Goal: Information Seeking & Learning: Understand process/instructions

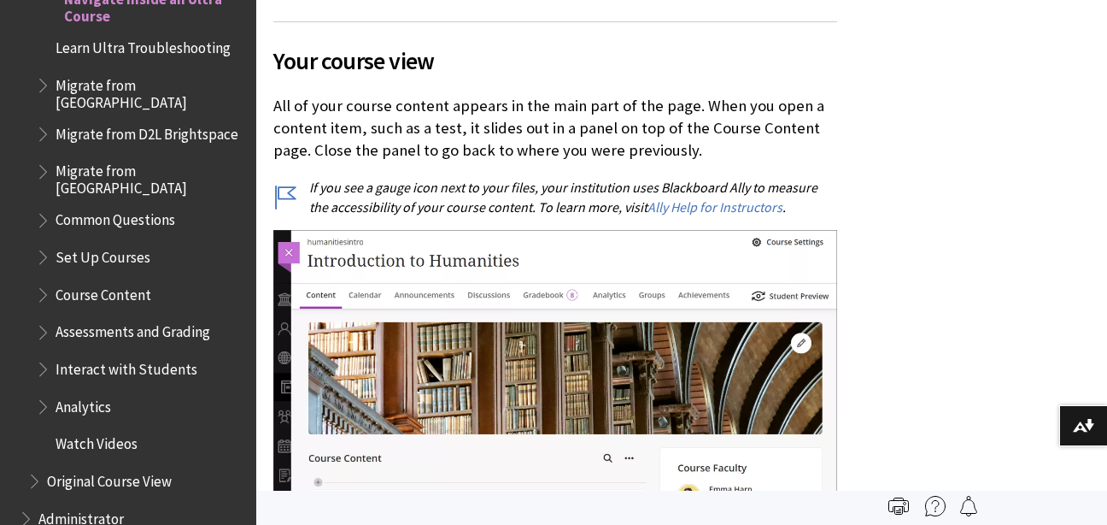
scroll to position [2227, 0]
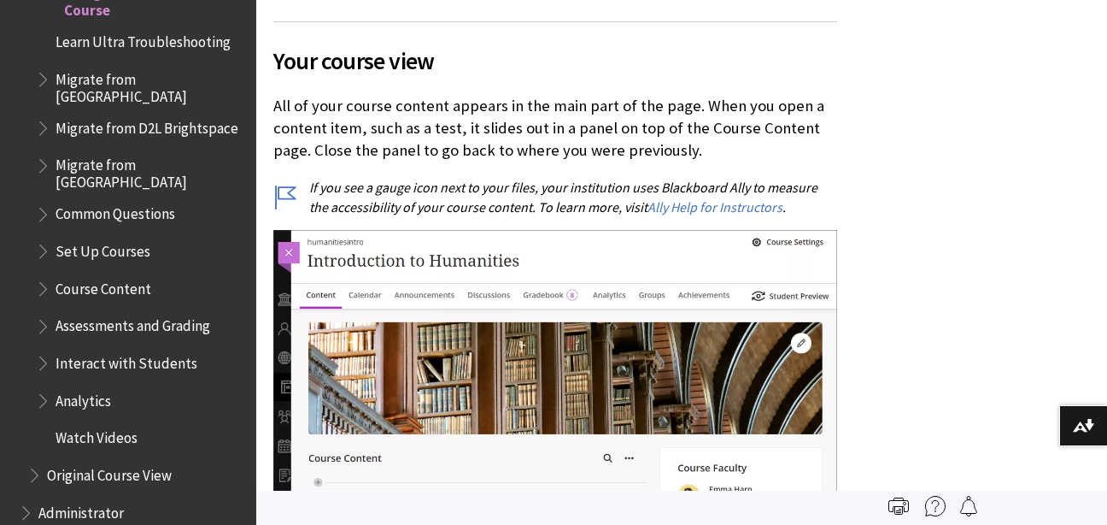
click at [123, 349] on span "Interact with Students" at bounding box center [127, 360] width 142 height 23
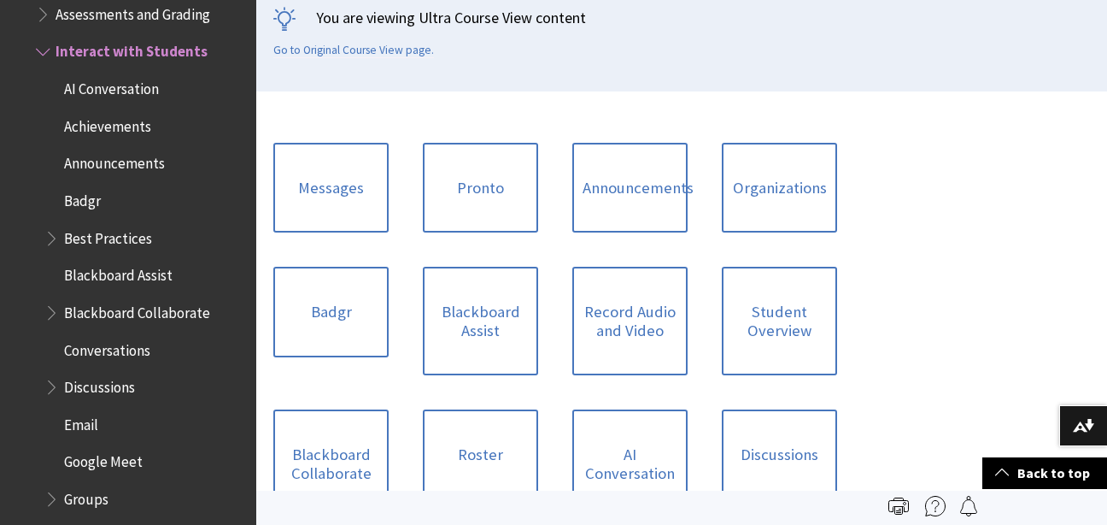
scroll to position [396, 0]
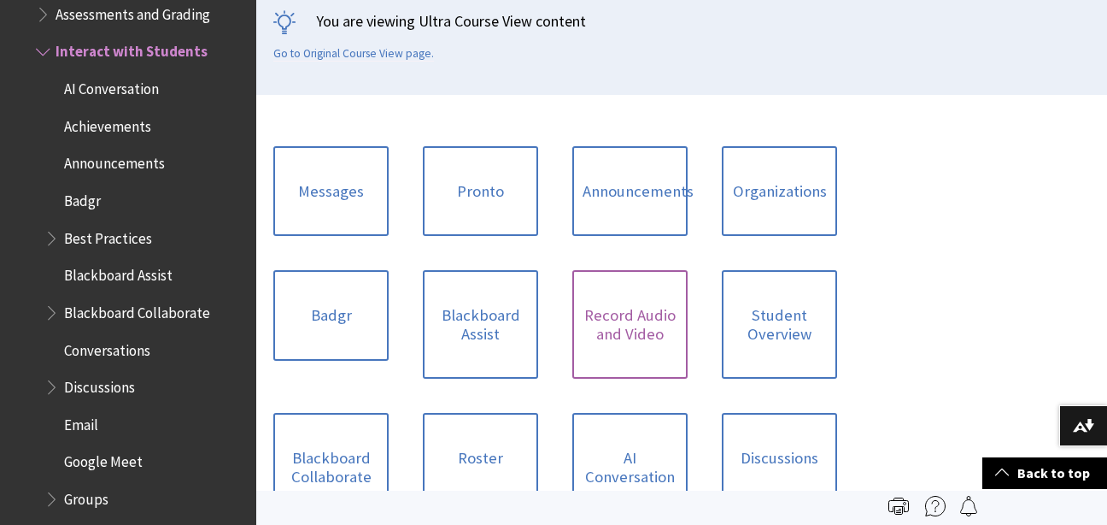
click at [643, 318] on link "Record Audio and Video" at bounding box center [629, 324] width 115 height 109
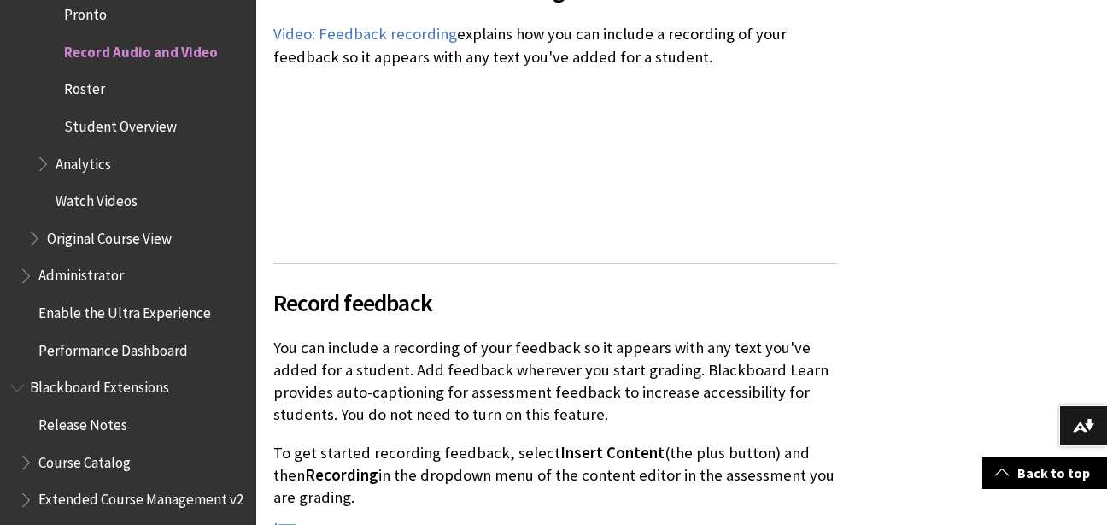
scroll to position [599, 0]
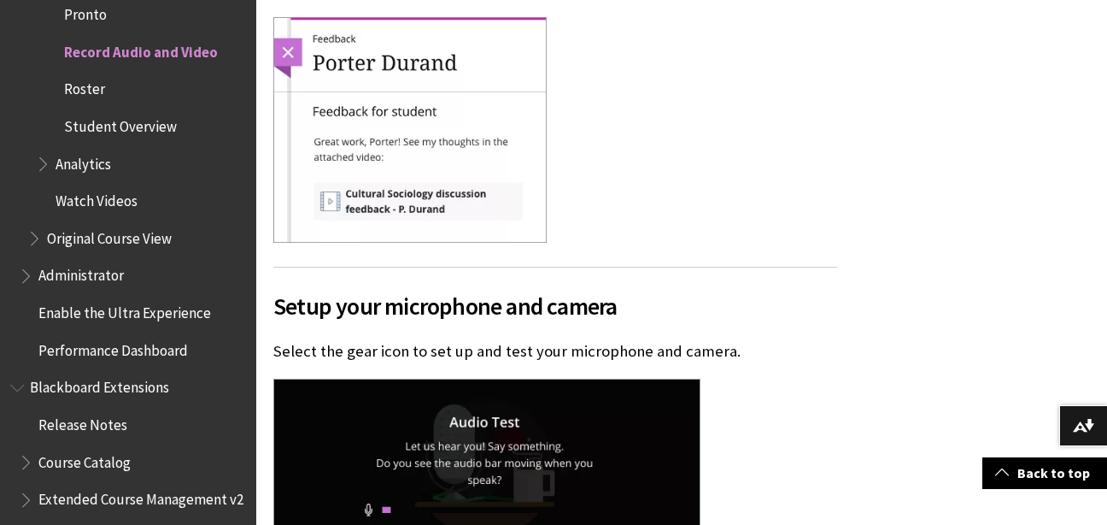
scroll to position [3299, 0]
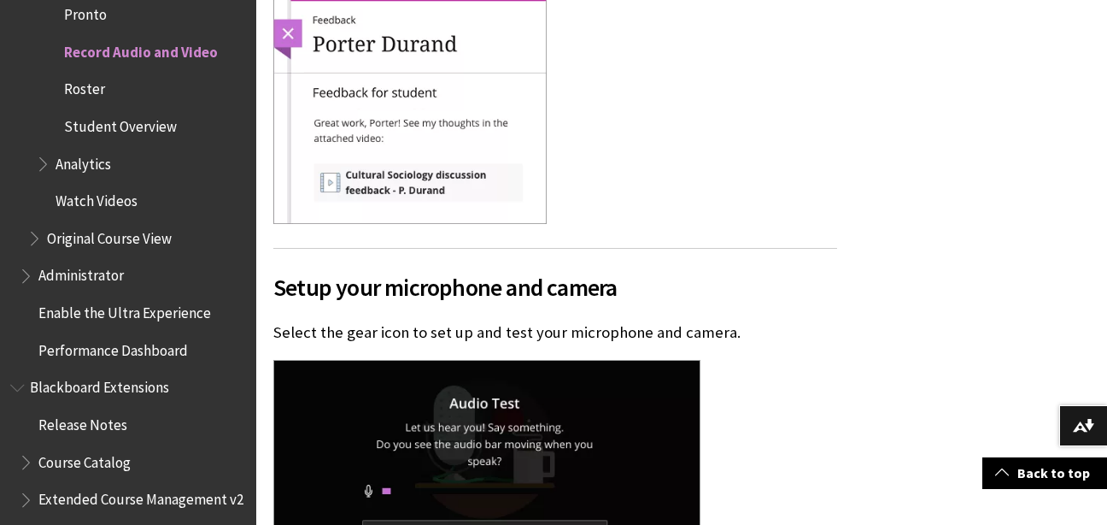
click at [726, 147] on div at bounding box center [555, 112] width 564 height 229
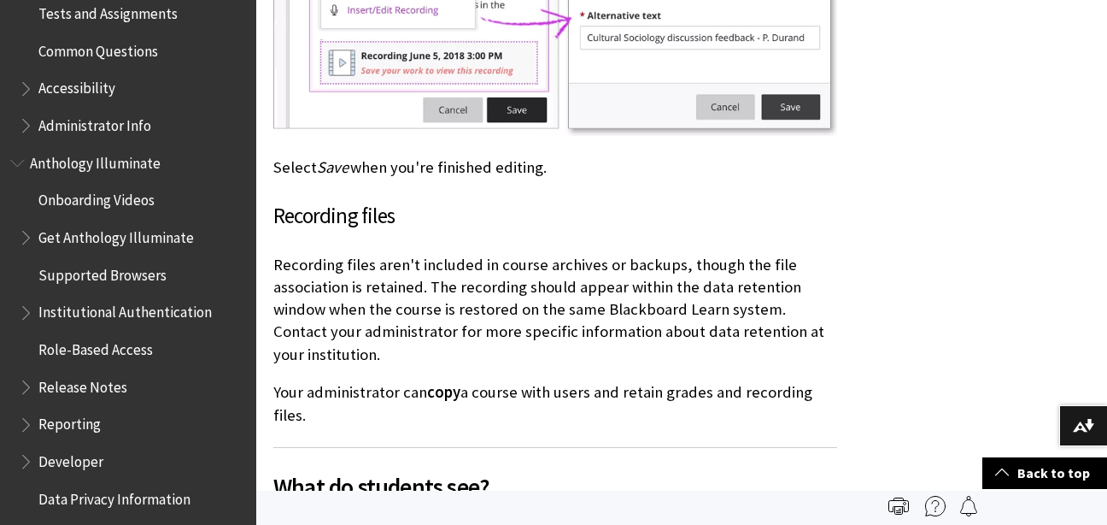
scroll to position [945, 0]
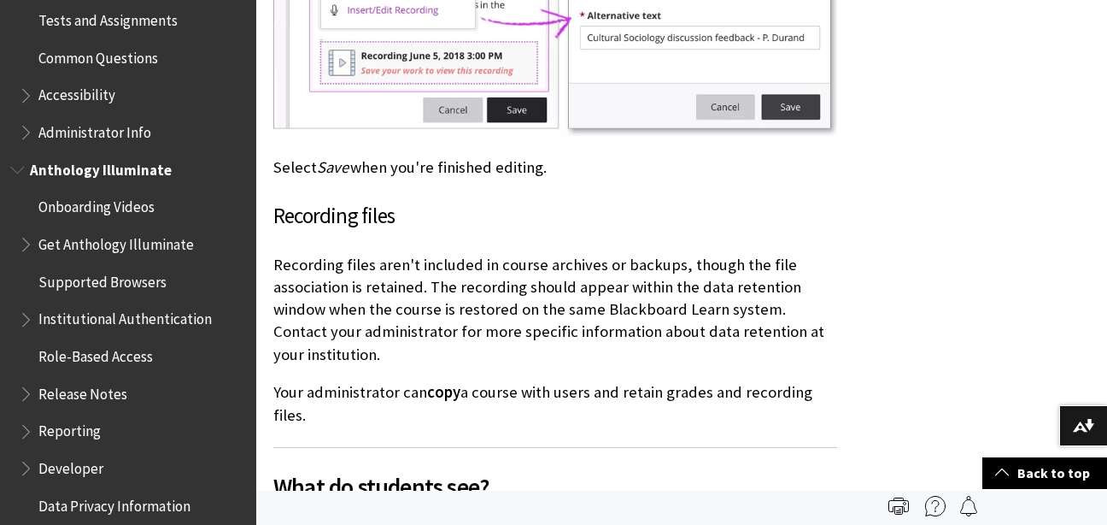
click at [120, 199] on span "Onboarding Videos" at bounding box center [96, 204] width 116 height 23
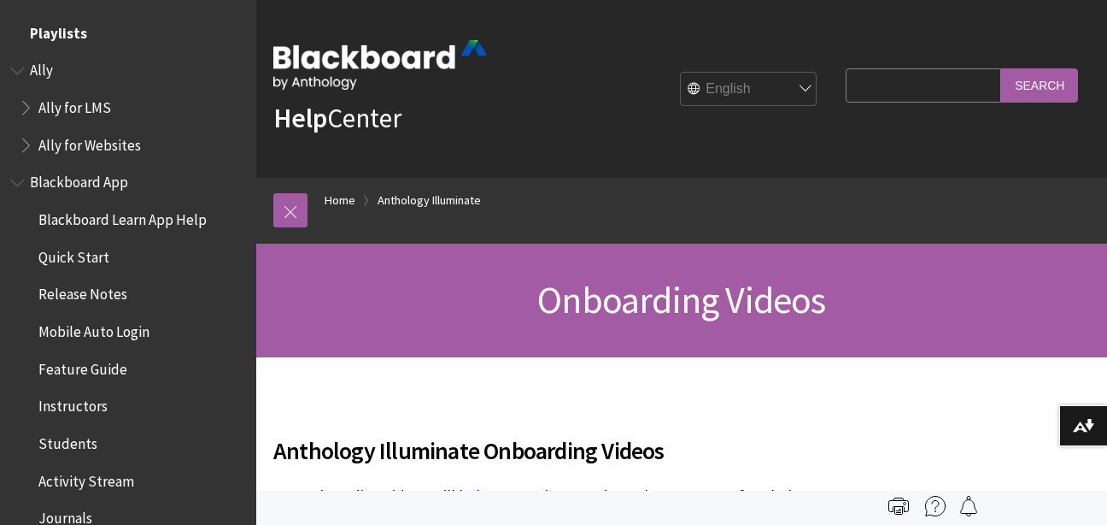
click at [72, 27] on span "Playlists" at bounding box center [58, 30] width 57 height 23
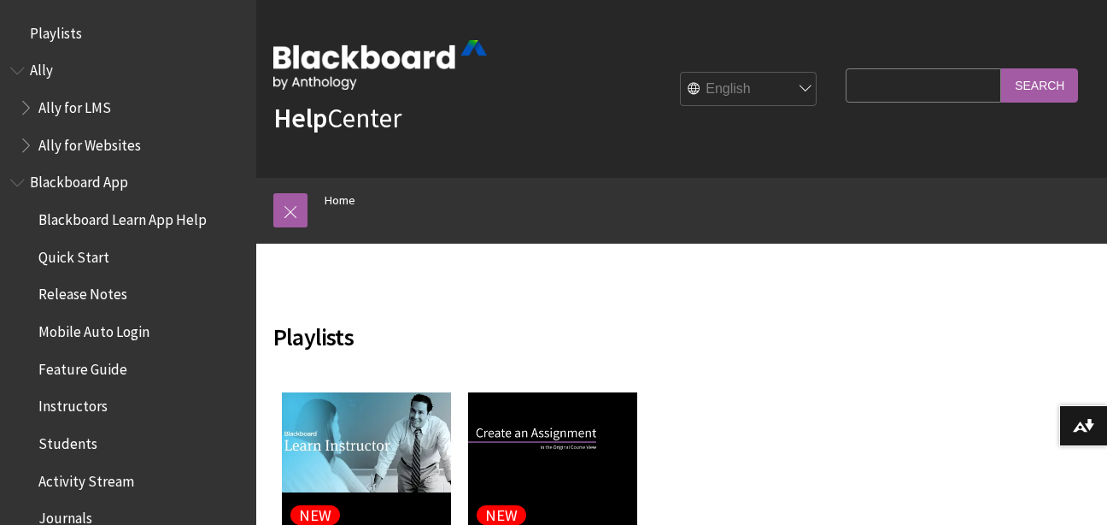
click at [954, 78] on input "Search Query" at bounding box center [924, 84] width 156 height 33
type input "how to add an instructor video to content"
click at [1001, 68] on input "Search" at bounding box center [1039, 84] width 77 height 33
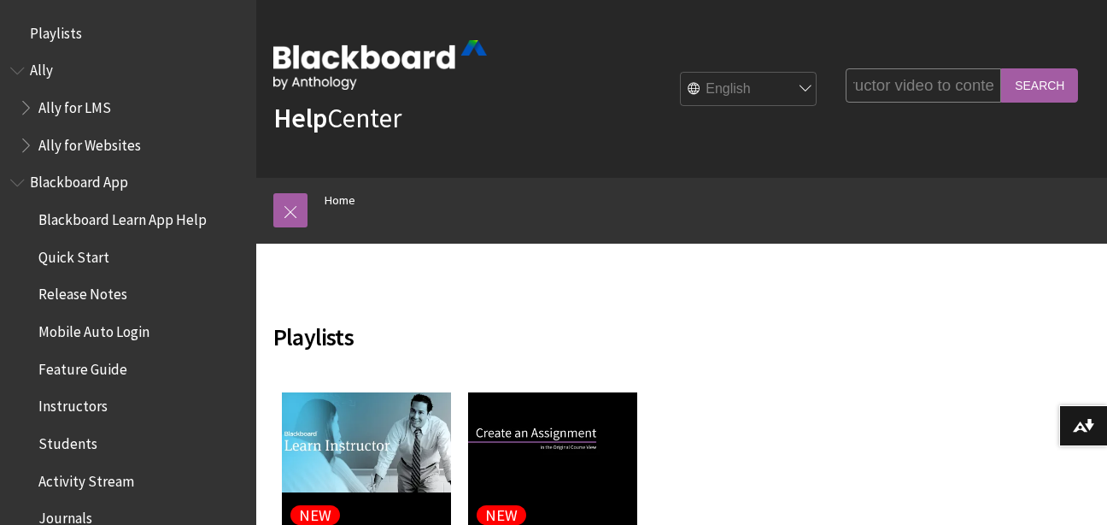
click at [1002, 76] on input "Search" at bounding box center [1039, 84] width 77 height 33
click at [1035, 84] on input "Search" at bounding box center [1039, 84] width 77 height 33
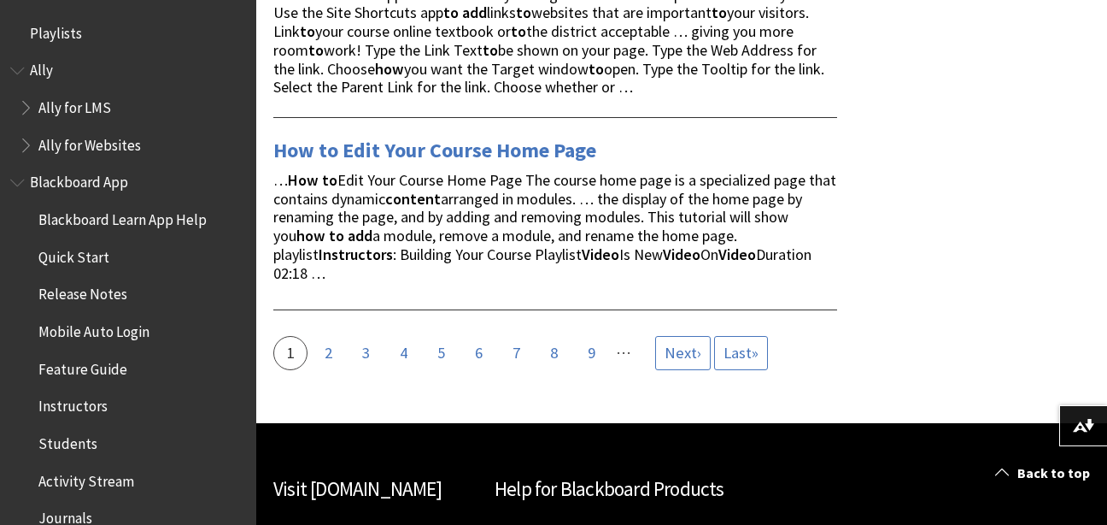
scroll to position [4008, 0]
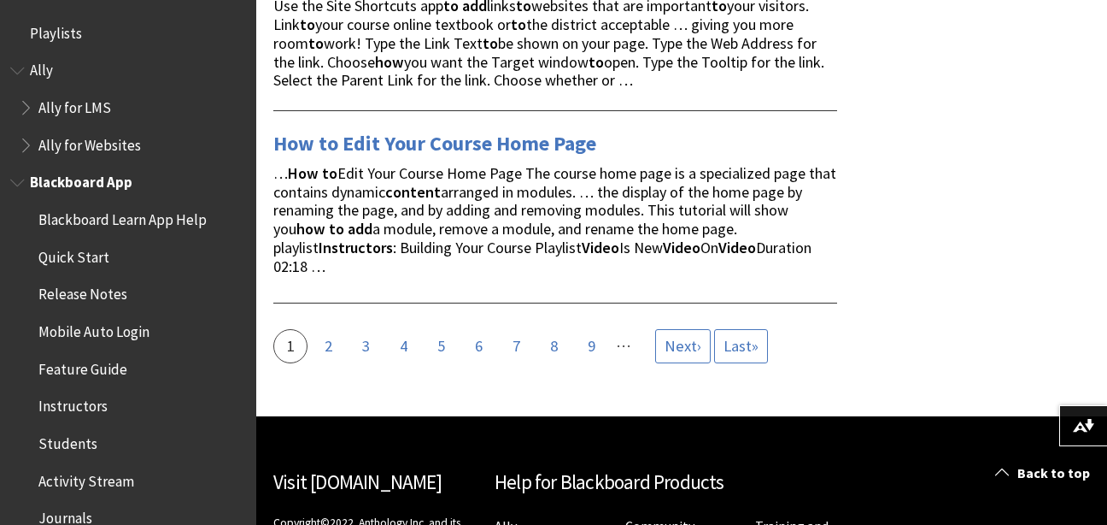
click at [78, 404] on span "Instructors" at bounding box center [72, 403] width 69 height 23
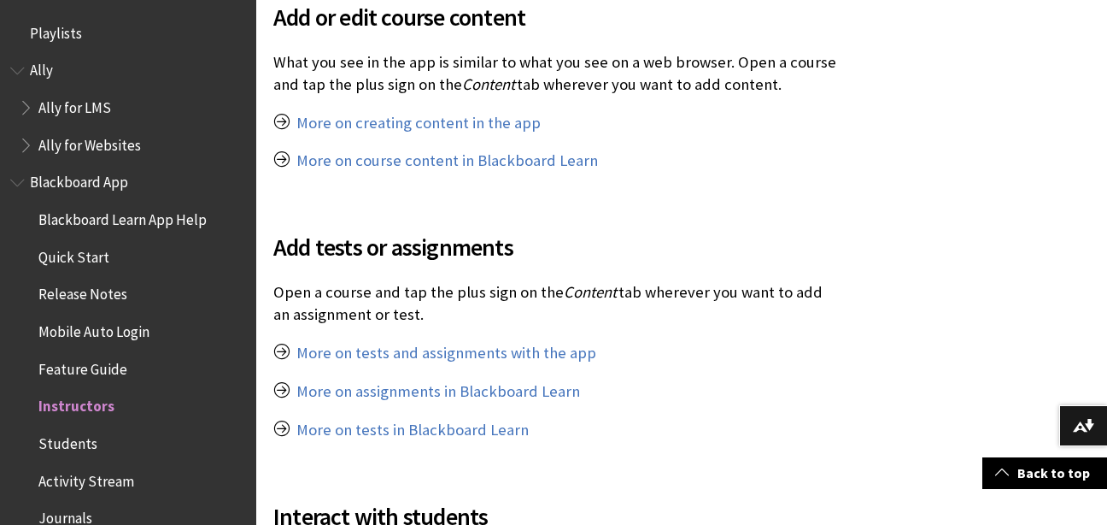
drag, startPoint x: 1113, startPoint y: 211, endPoint x: 924, endPoint y: 32, distance: 260.5
click at [924, 32] on div at bounding box center [681, 497] width 851 height 2221
